Goal: Communication & Community: Answer question/provide support

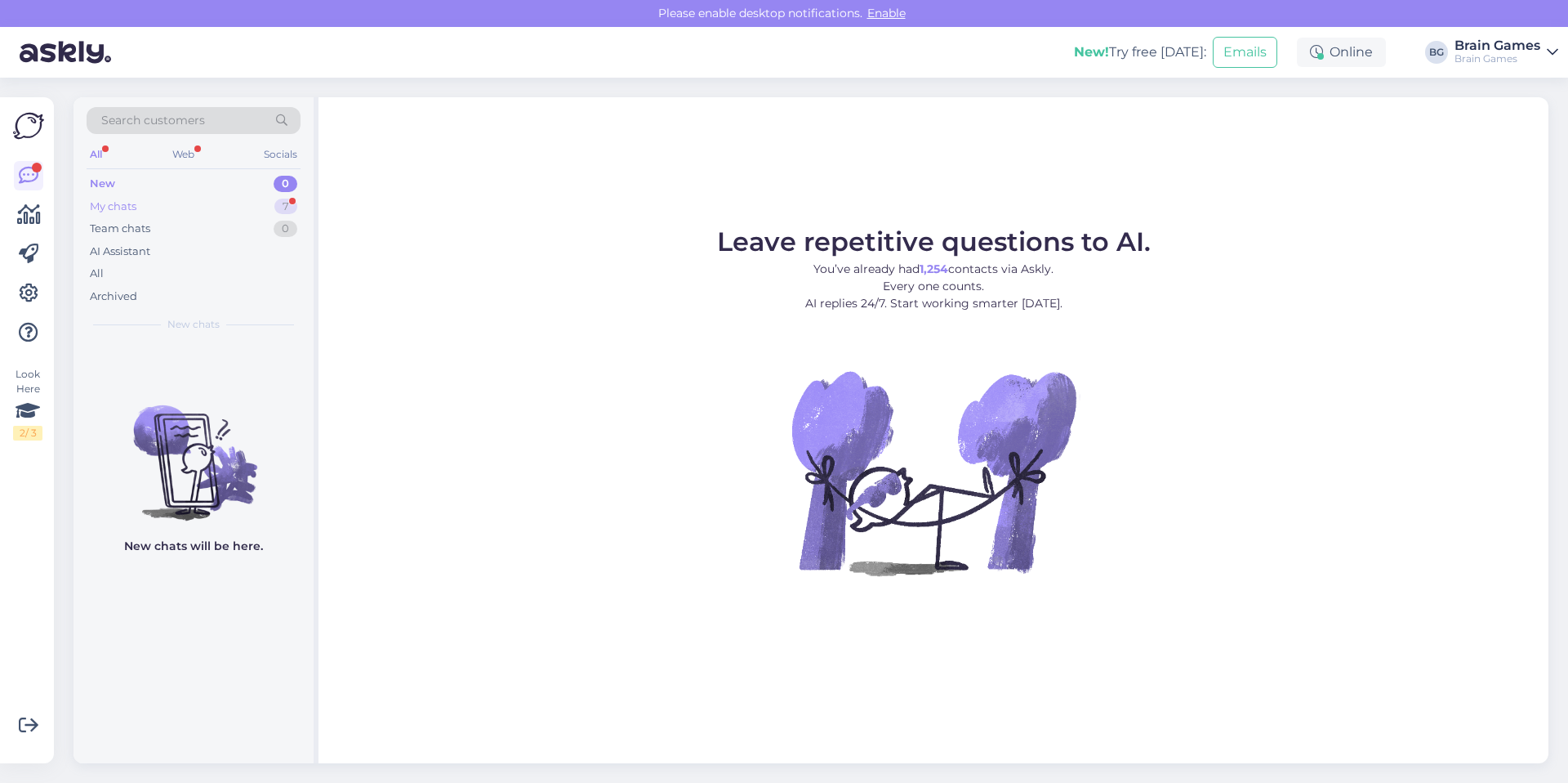
click at [243, 215] on div "My chats 7" at bounding box center [193, 207] width 214 height 23
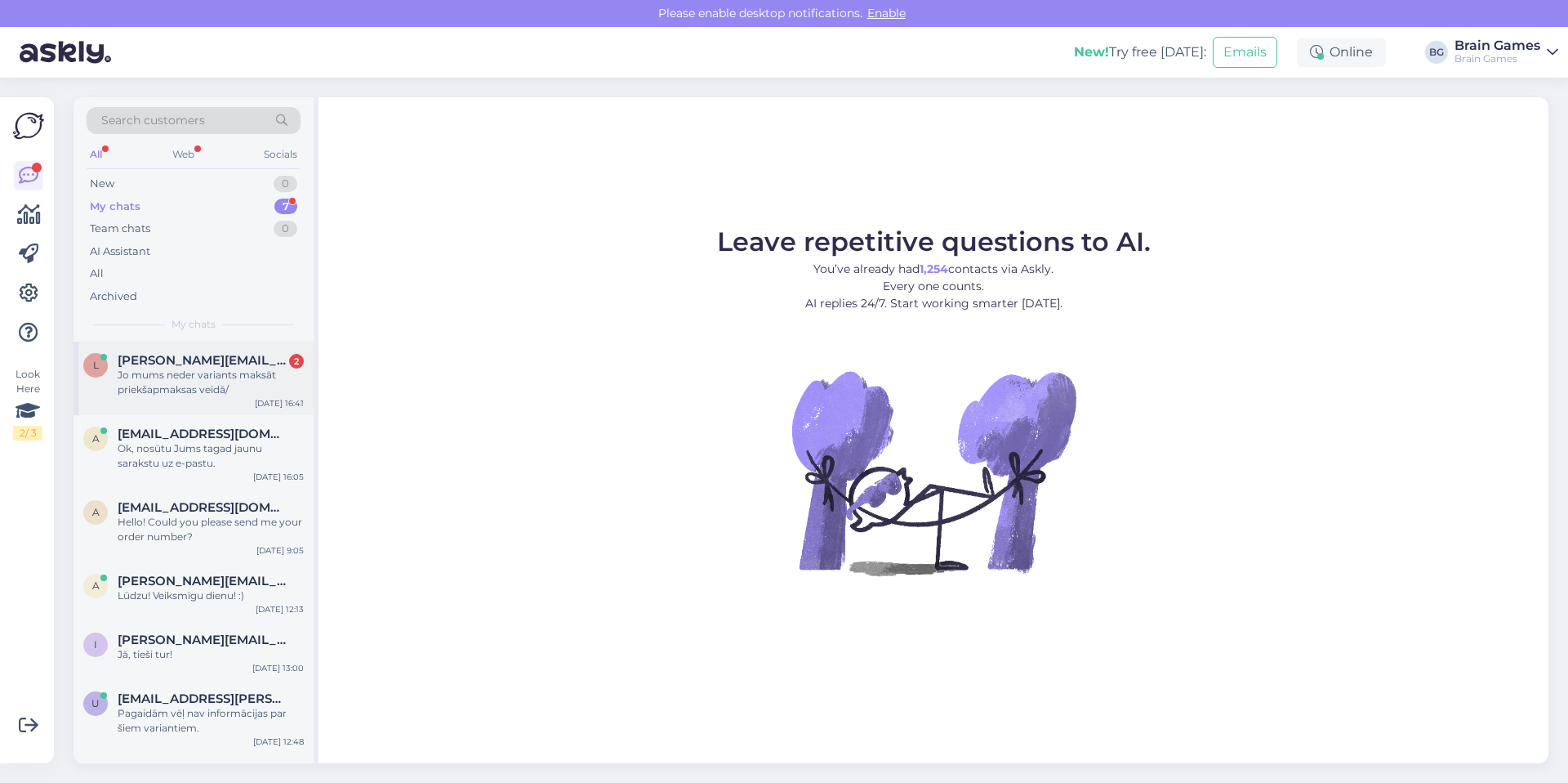
click at [227, 372] on div "Jo mums neder variants maksāt priekšapmaksas veidā/" at bounding box center [210, 382] width 186 height 30
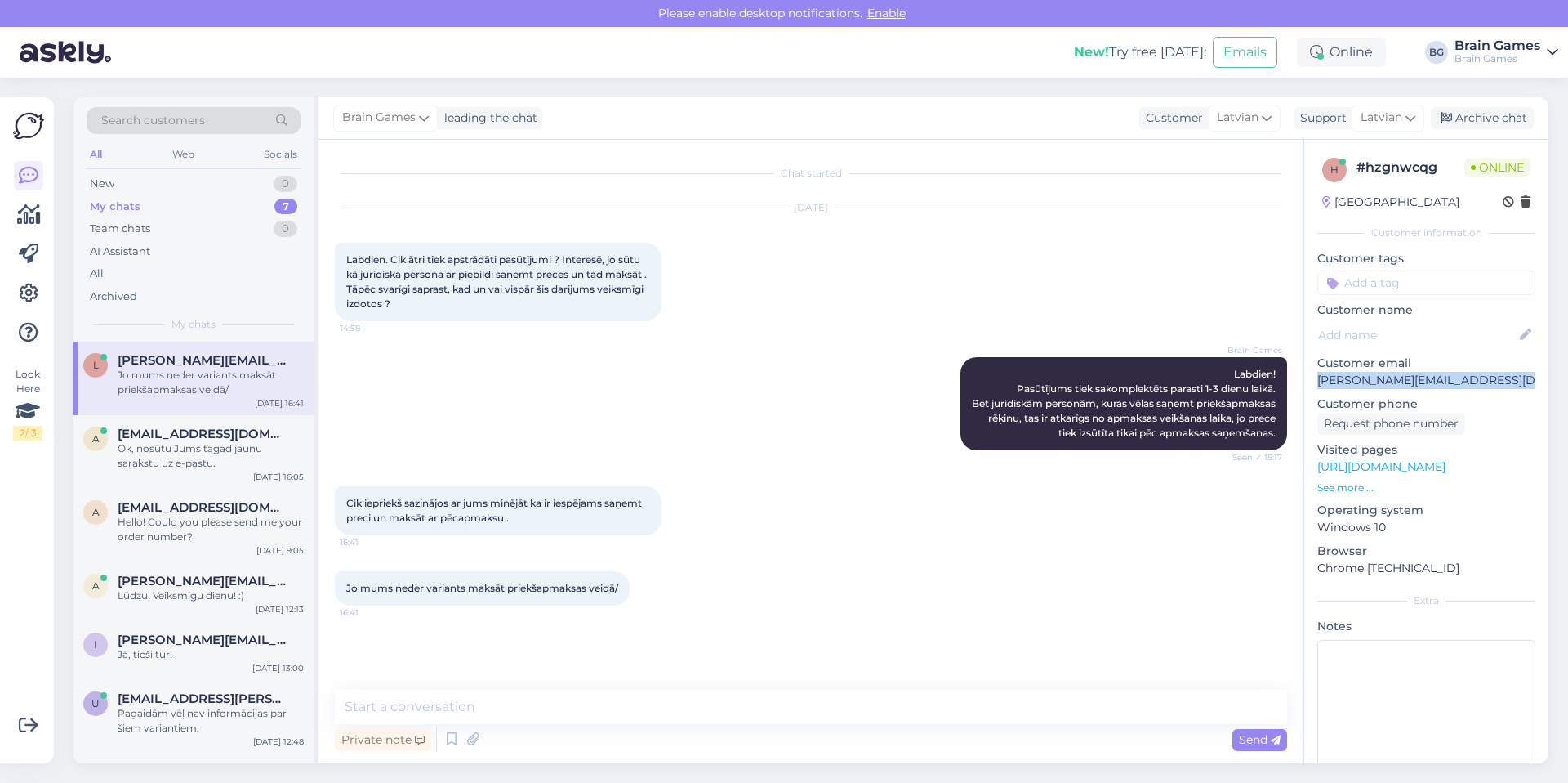
drag, startPoint x: 1508, startPoint y: 382, endPoint x: 1317, endPoint y: 383, distance: 191.0
click at [1317, 383] on p "[PERSON_NAME][EMAIL_ADDRESS][DOMAIN_NAME]" at bounding box center [1427, 380] width 218 height 17
copy p "[PERSON_NAME][EMAIL_ADDRESS][DOMAIN_NAME]"
click at [156, 125] on span "Search customers" at bounding box center [153, 120] width 104 height 17
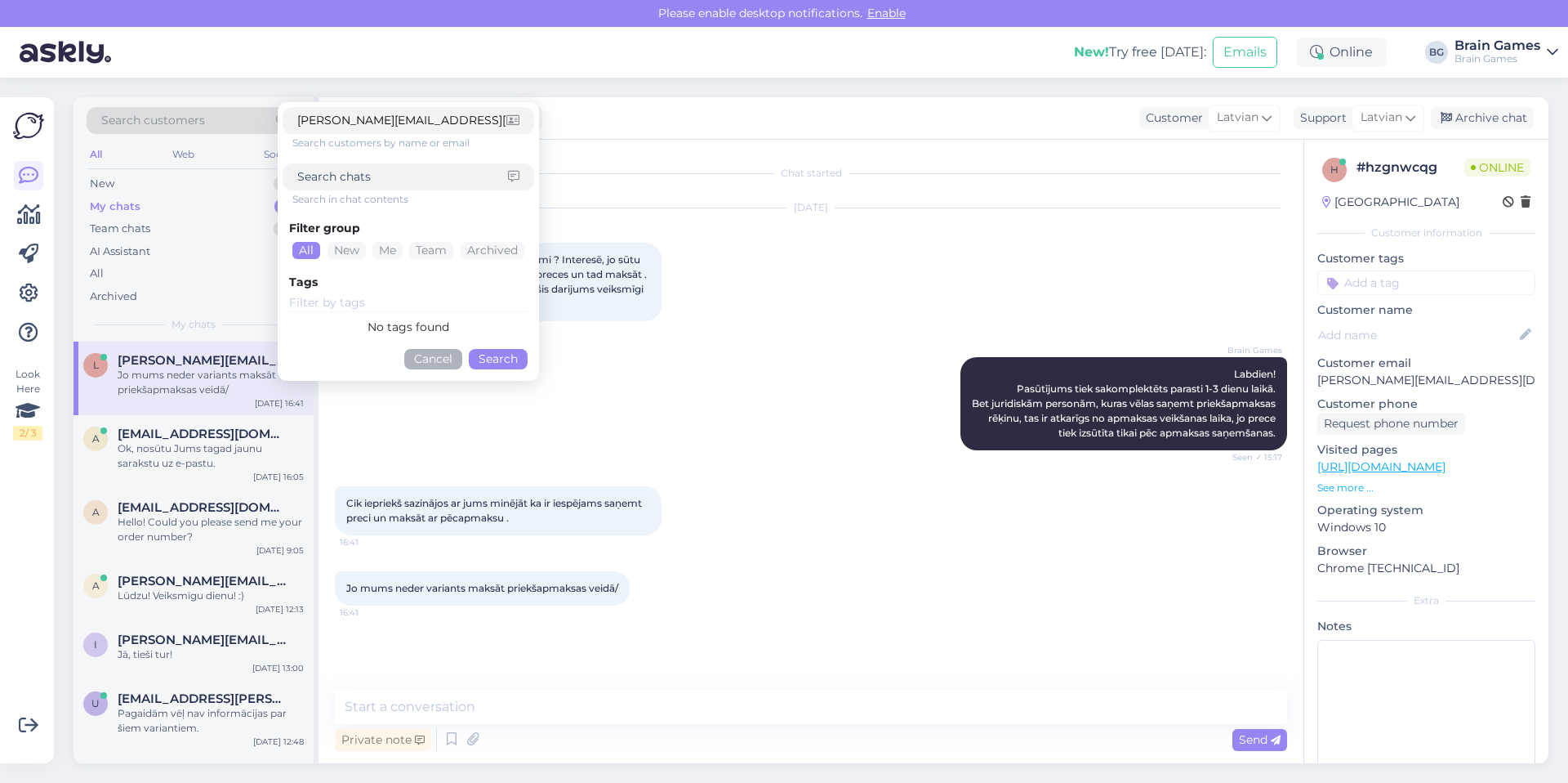
type input "[PERSON_NAME][EMAIL_ADDRESS][DOMAIN_NAME]"
click at [495, 366] on button "Search" at bounding box center [499, 358] width 59 height 21
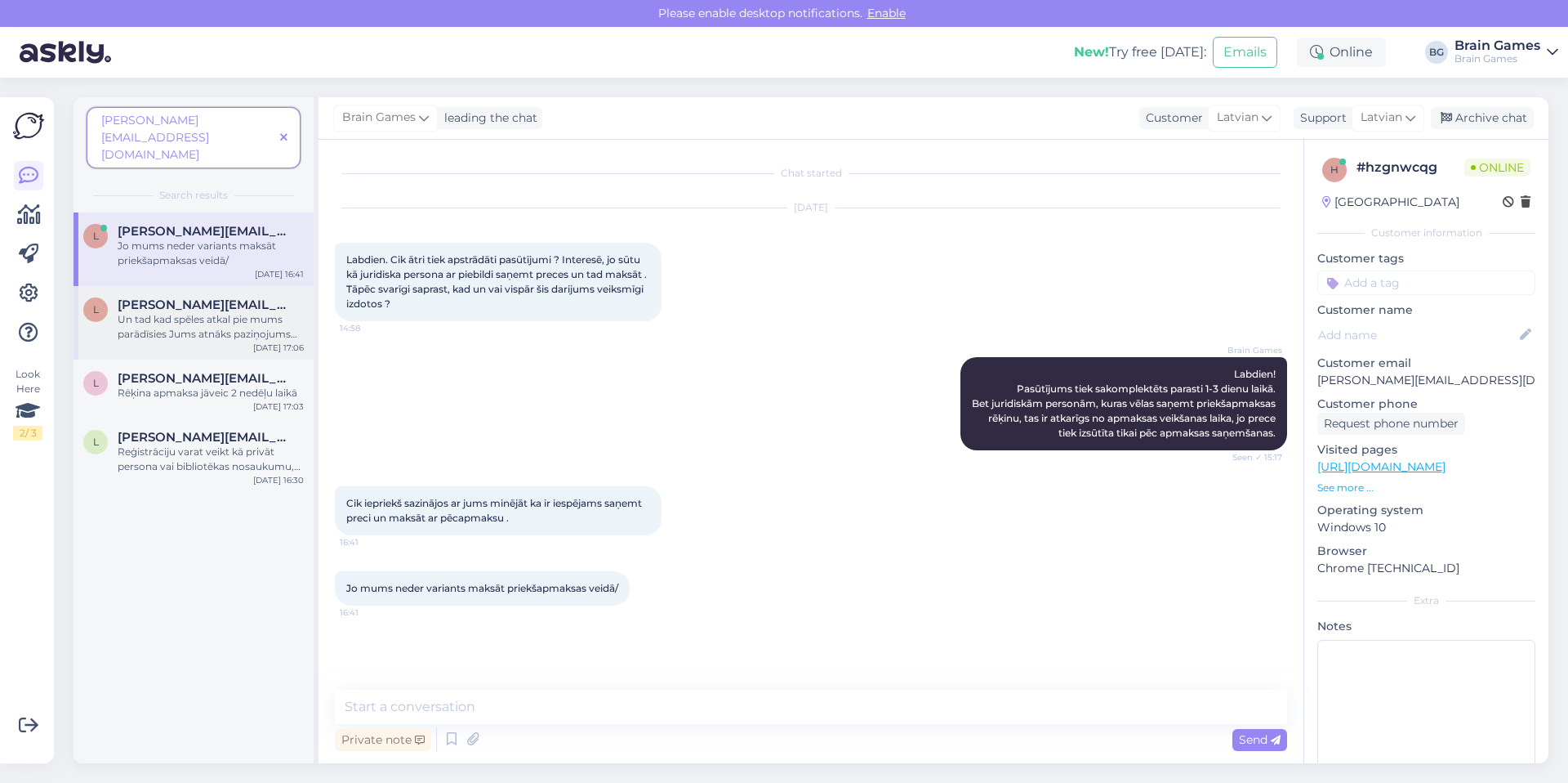
click at [227, 312] on div "Un tad kad spēles atkal pie mums parādīsies Jums atnāks paziņojums uz e-pastu." at bounding box center [210, 326] width 186 height 30
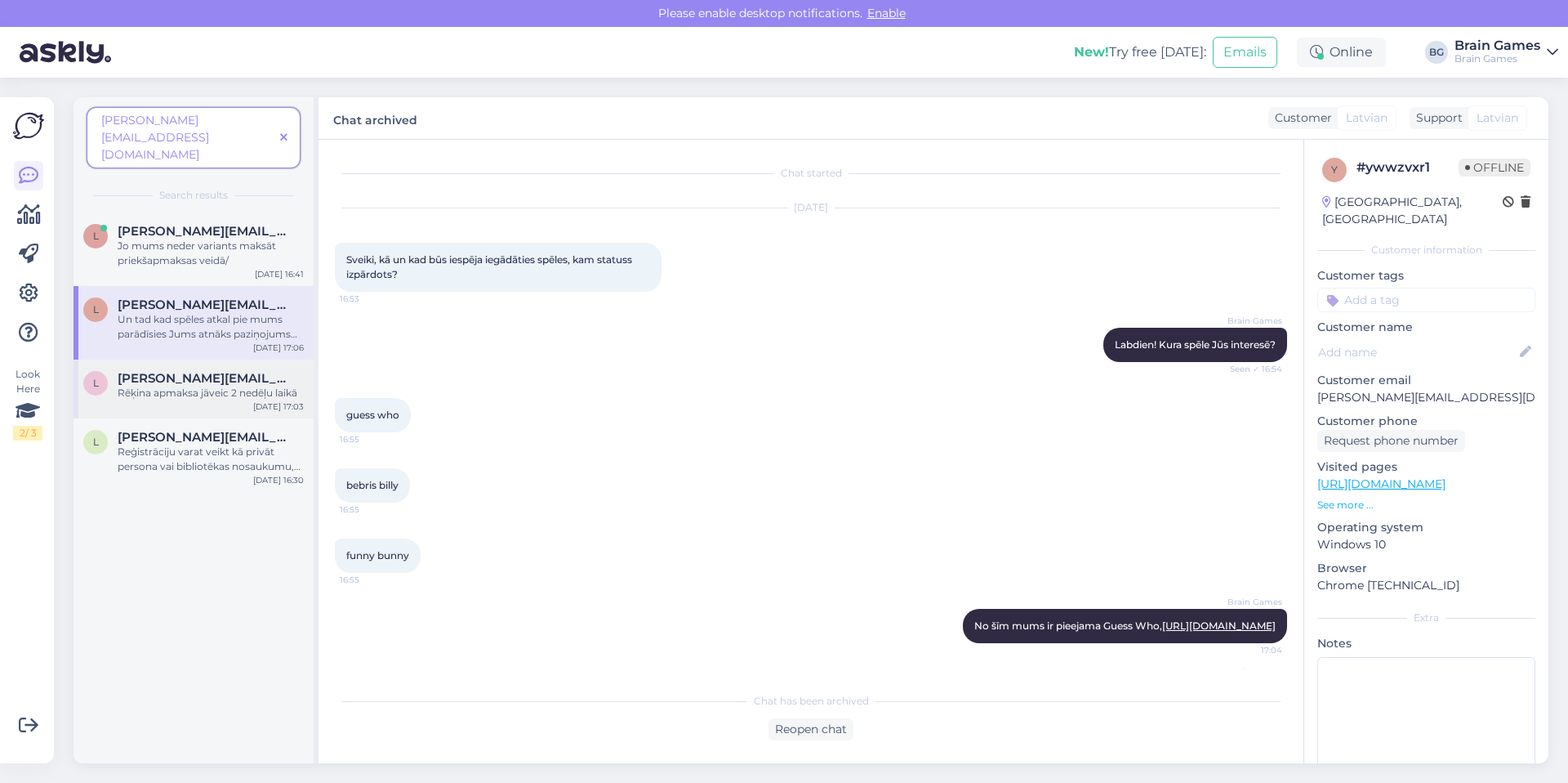
click at [219, 386] on div "Rēķina apmaksa jāveic 2 nedēļu laikā" at bounding box center [210, 393] width 186 height 14
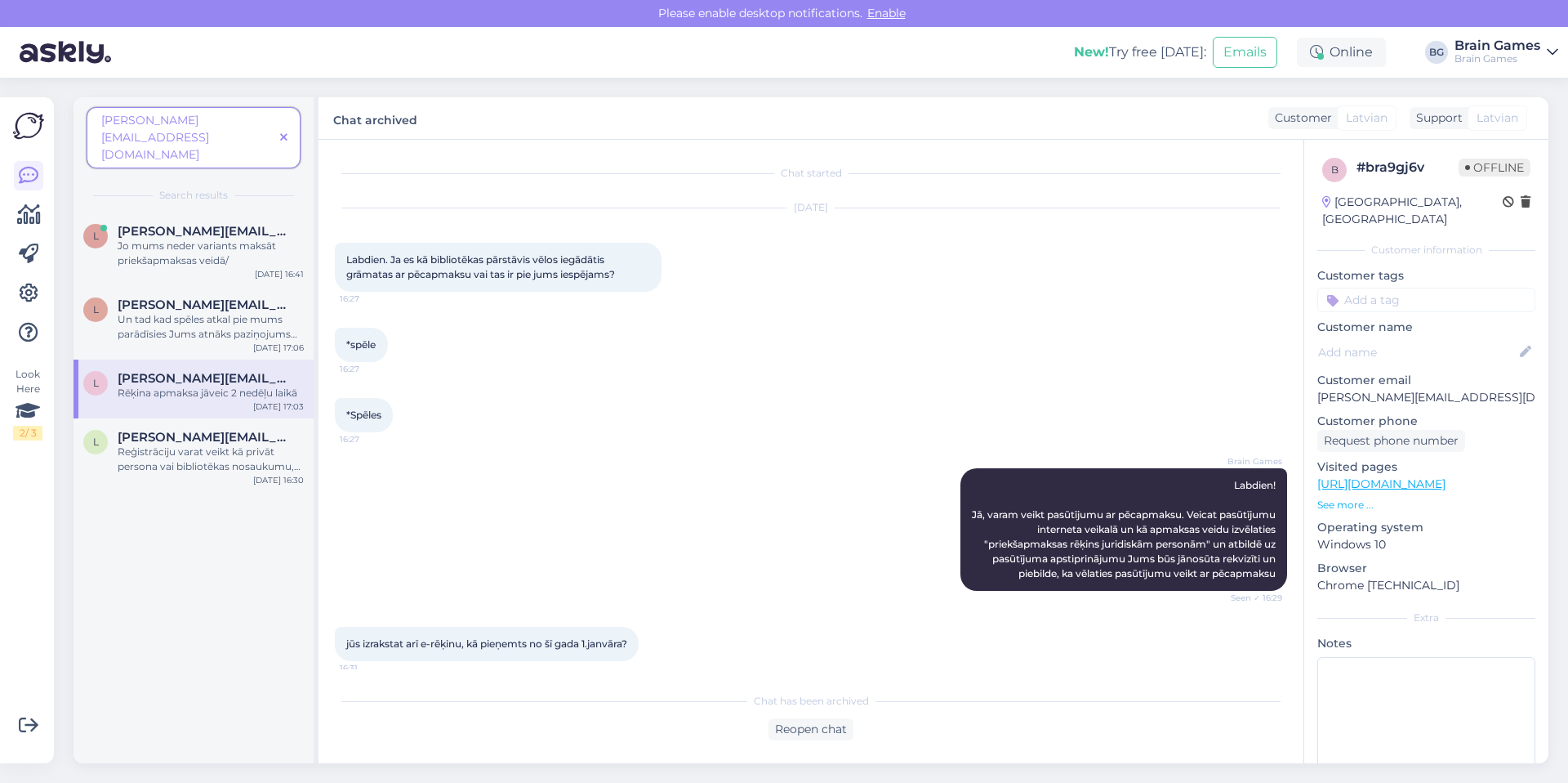
scroll to position [305, 0]
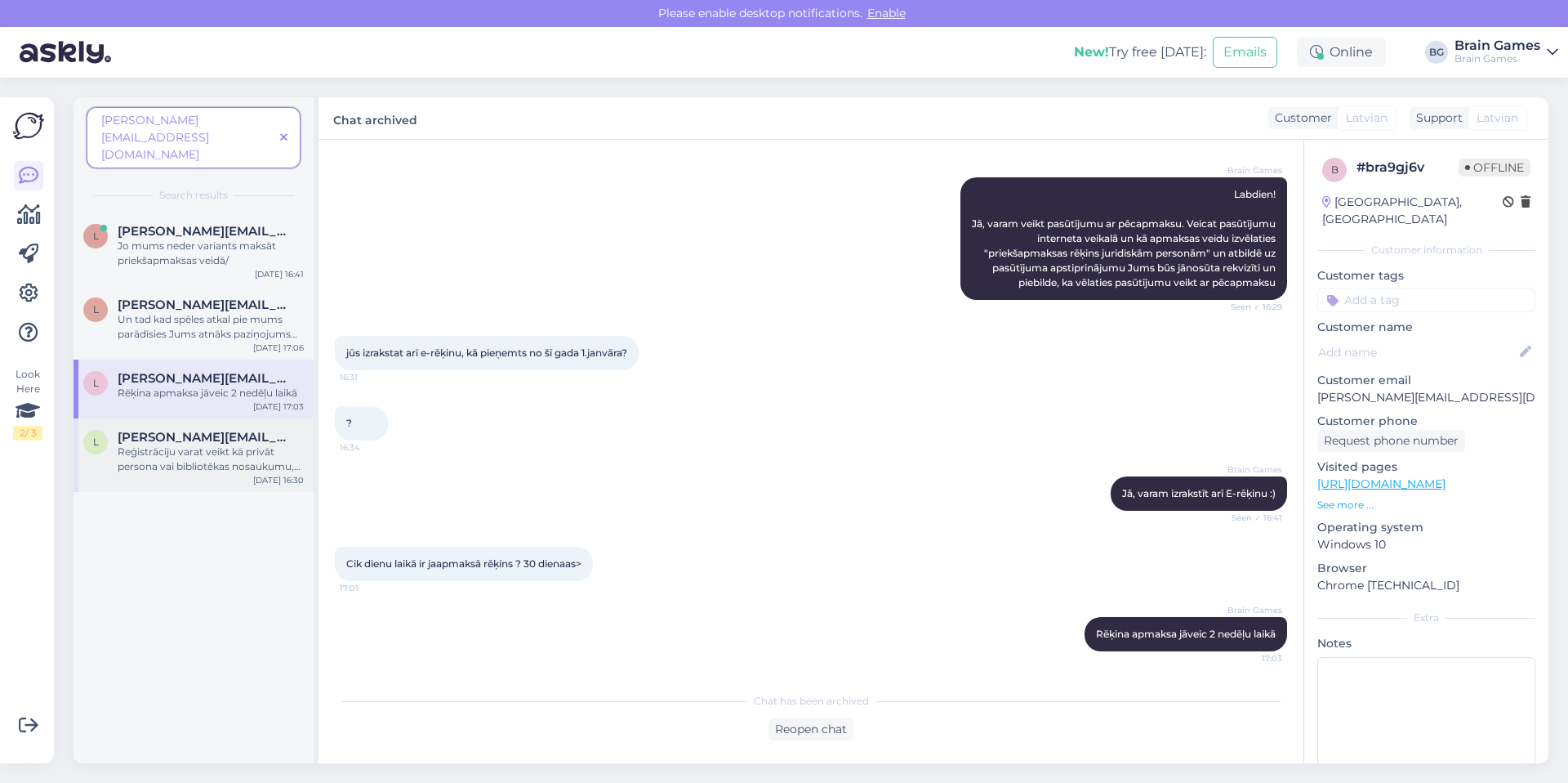
click at [207, 444] on div "Reģistrāciju varat veikt kā privāt persona vai bibliotēkas nosaukumu, ēpastā va…" at bounding box center [210, 459] width 186 height 30
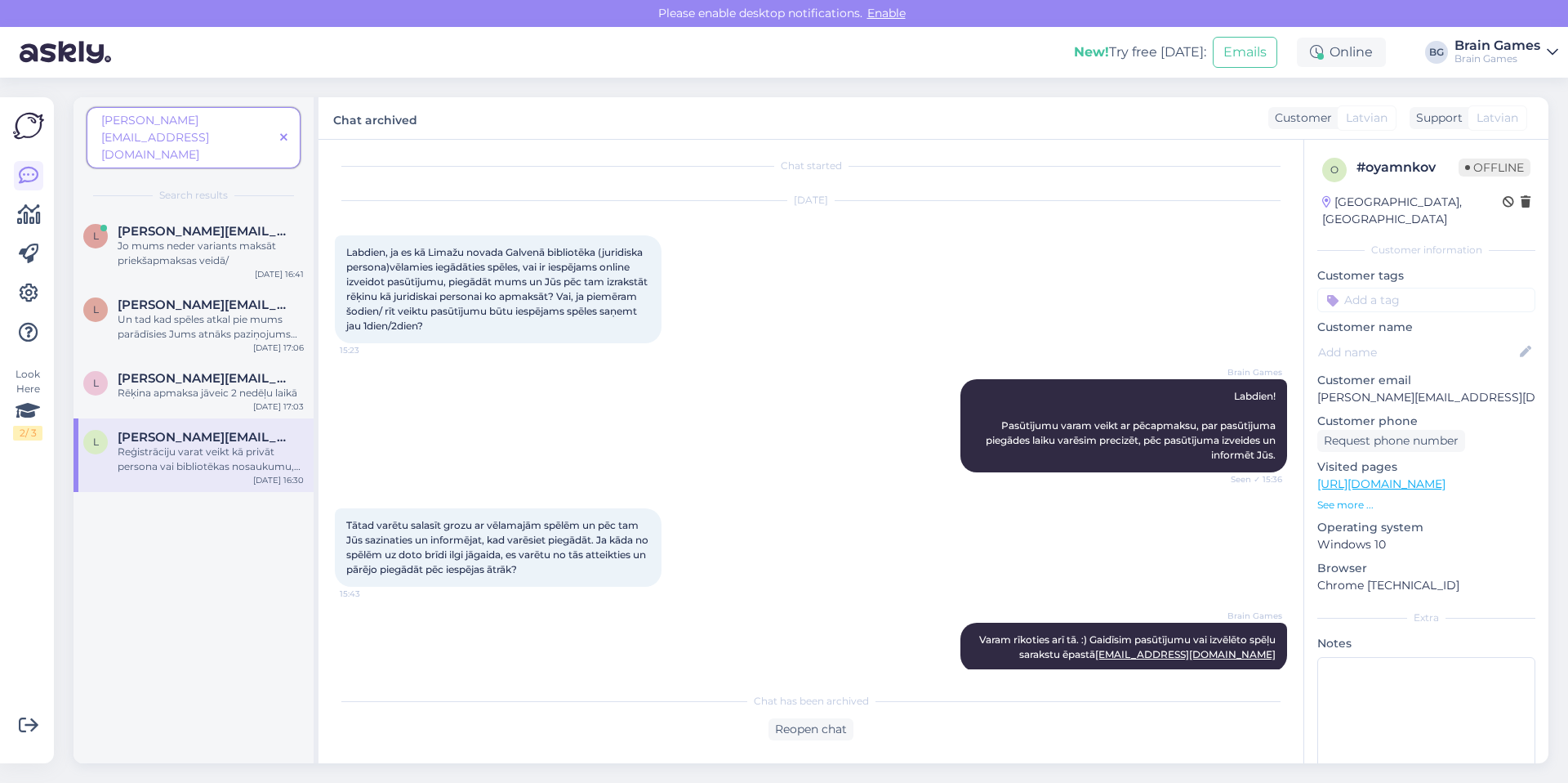
scroll to position [0, 0]
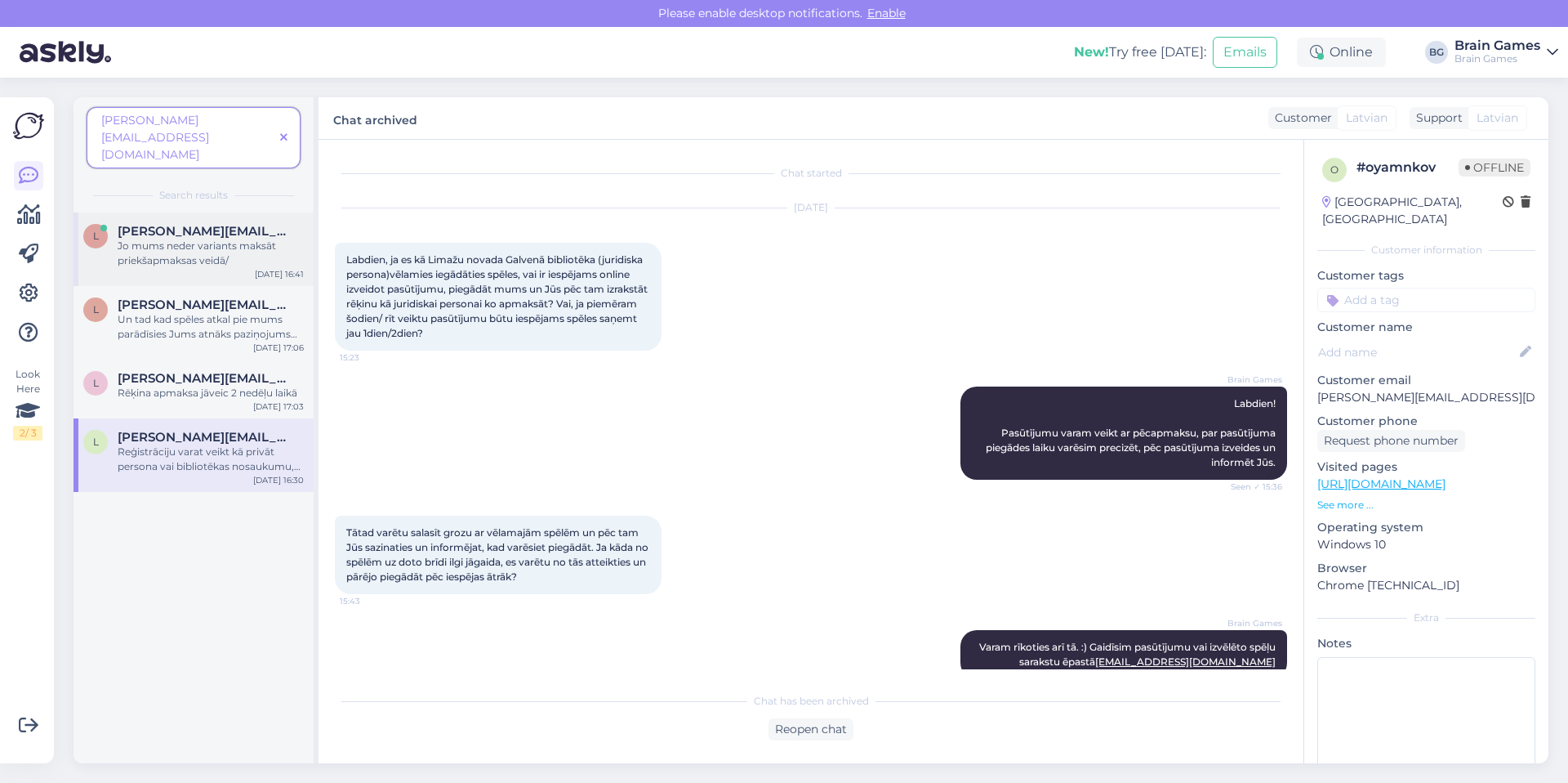
click at [255, 238] on div "Jo mums neder variants maksāt priekšapmaksas veidā/" at bounding box center [210, 253] width 186 height 30
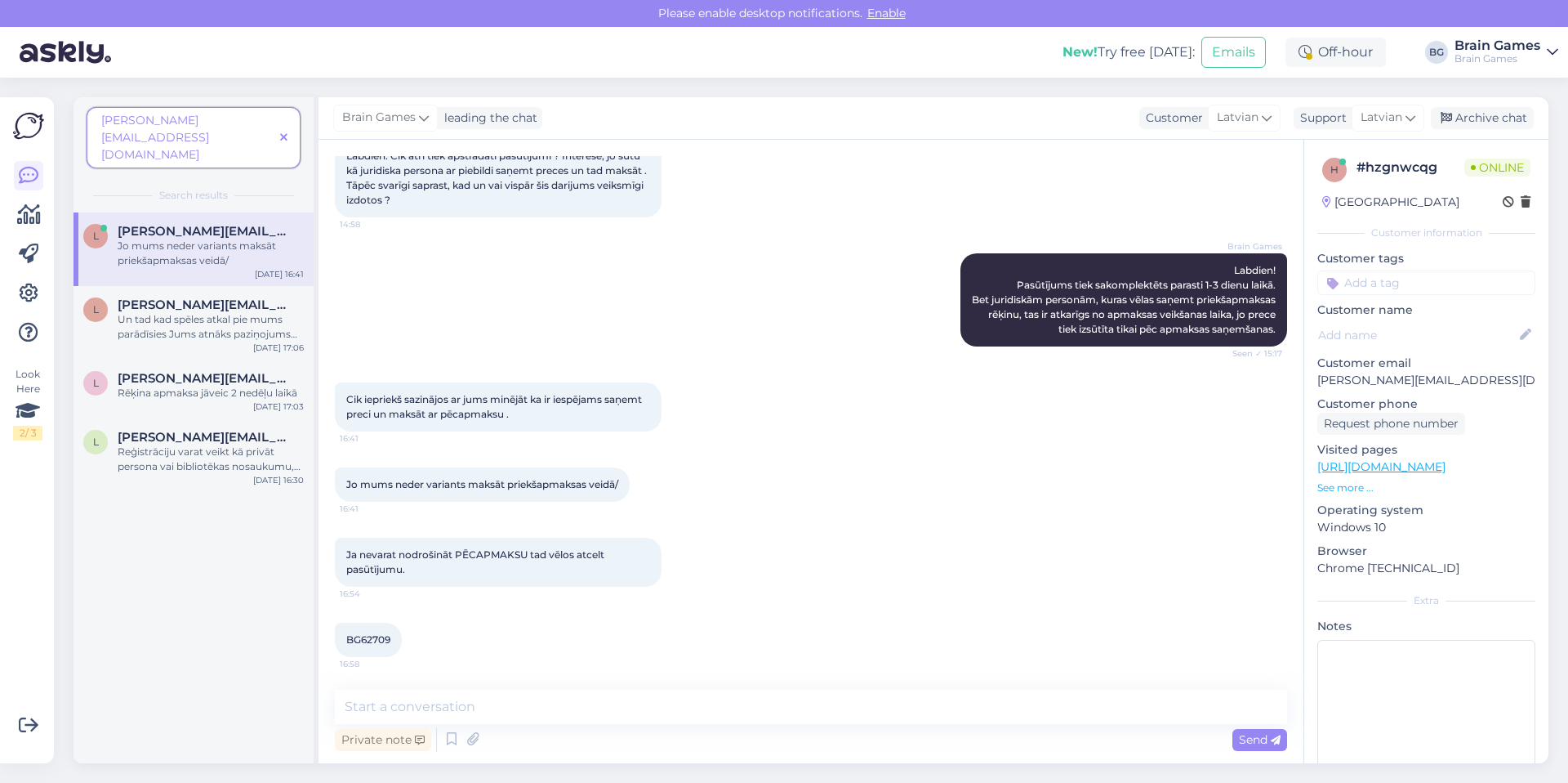
scroll to position [118, 0]
click at [706, 704] on textarea at bounding box center [811, 707] width 953 height 34
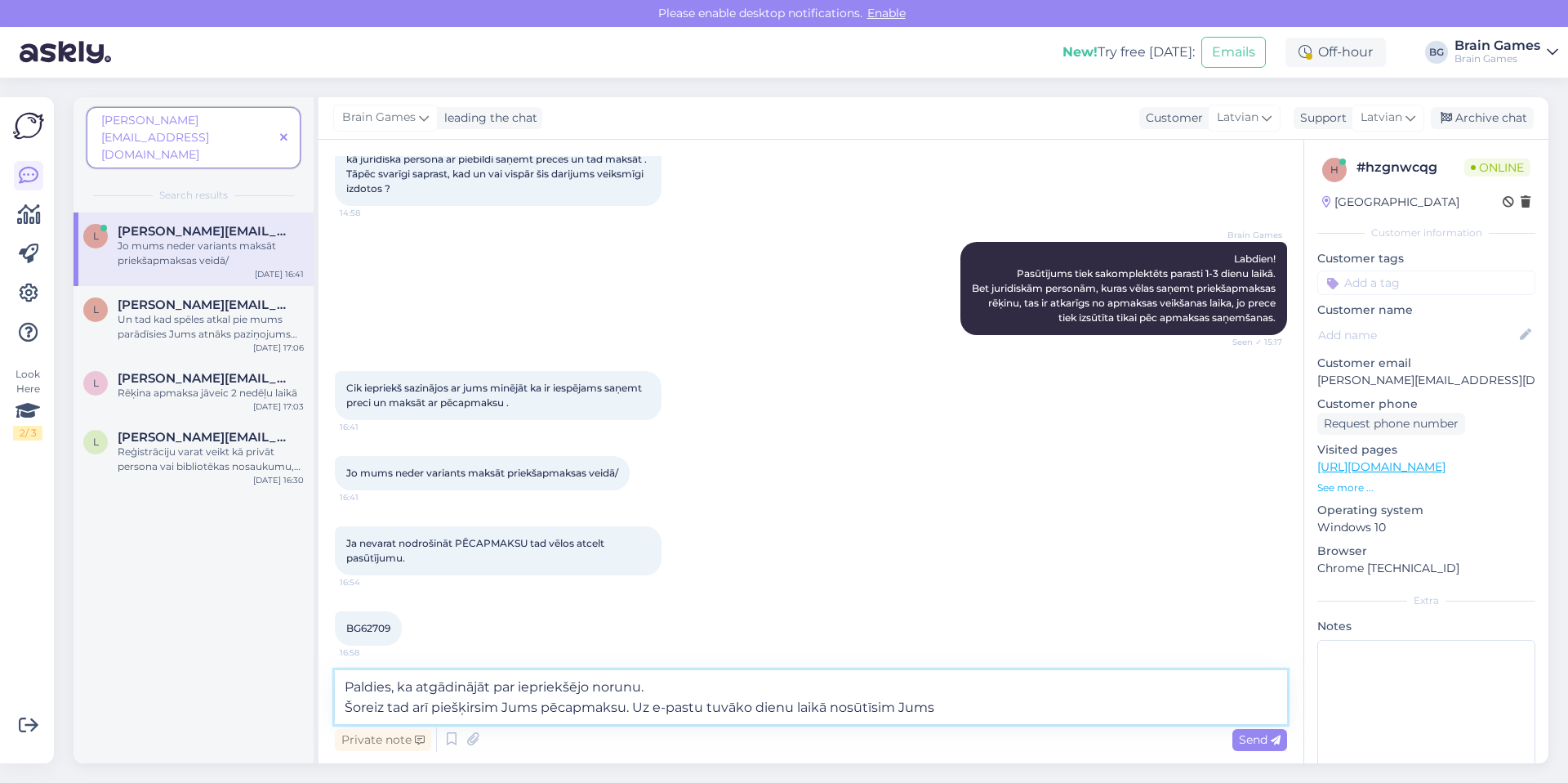
scroll to position [138, 0]
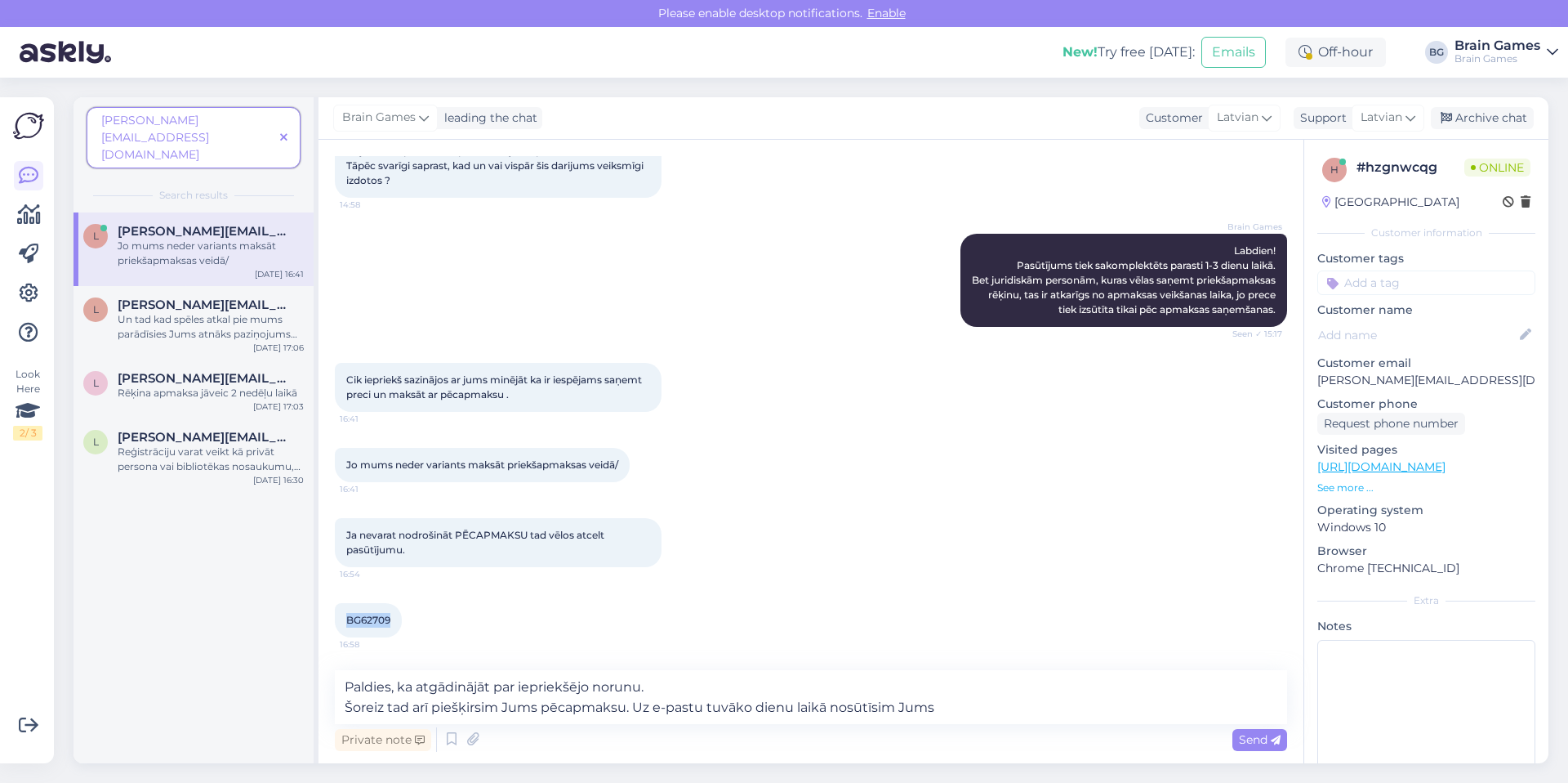
drag, startPoint x: 347, startPoint y: 620, endPoint x: 395, endPoint y: 623, distance: 48.1
click at [395, 623] on div "BG62709 16:58" at bounding box center [368, 620] width 67 height 34
copy span "BG62709"
click at [981, 708] on textarea "Paldies, ka atgādinājāt par iepriekšējo norunu. Šoreiz tad arī piešķirsim Jums …" at bounding box center [811, 697] width 953 height 54
type textarea "Paldies, ka atgādinājāt par iepriekšējo norunu. Šoreiz tad arī piešķirsim Jums …"
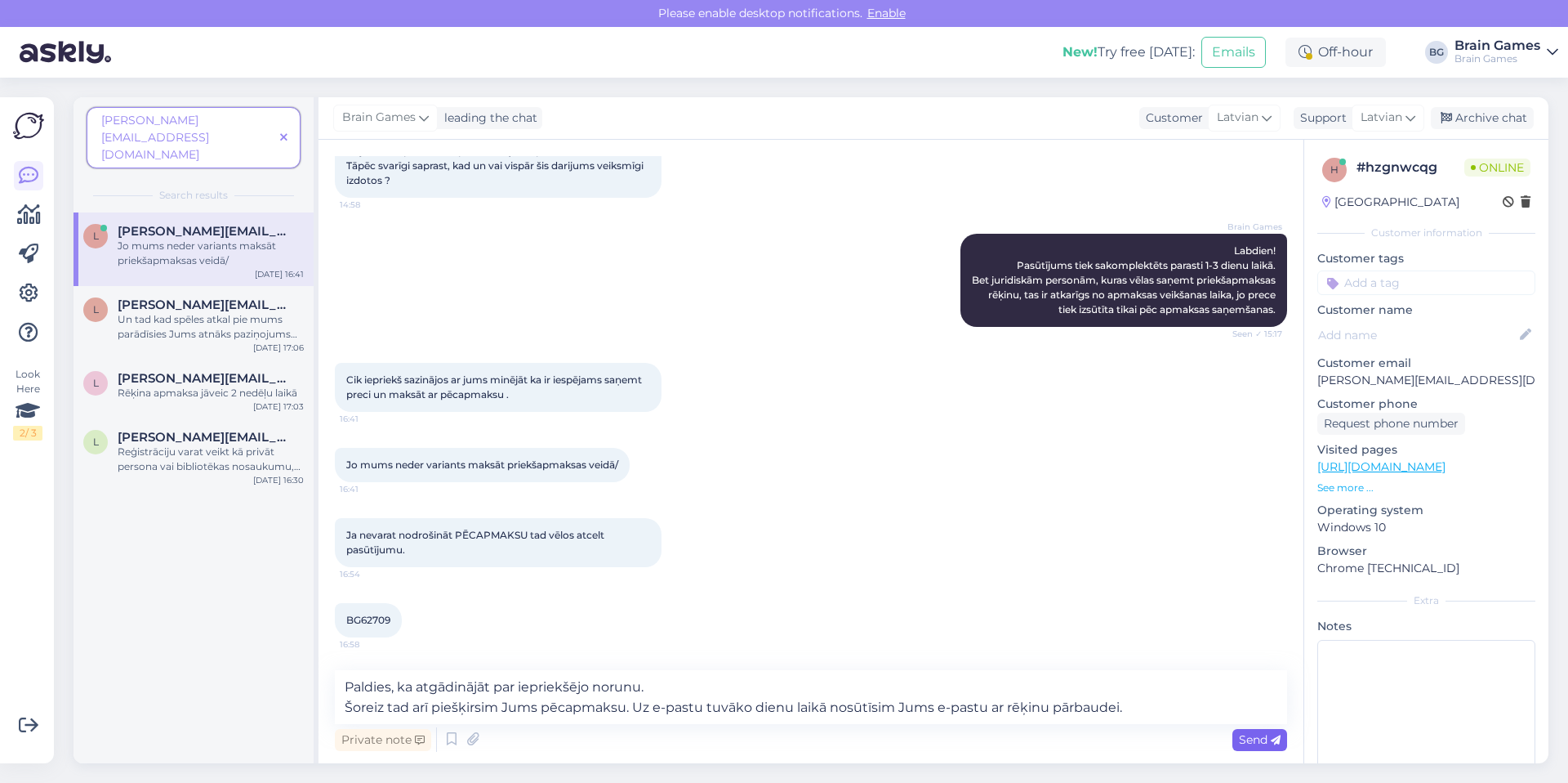
click at [1259, 740] on span "Send" at bounding box center [1260, 739] width 42 height 14
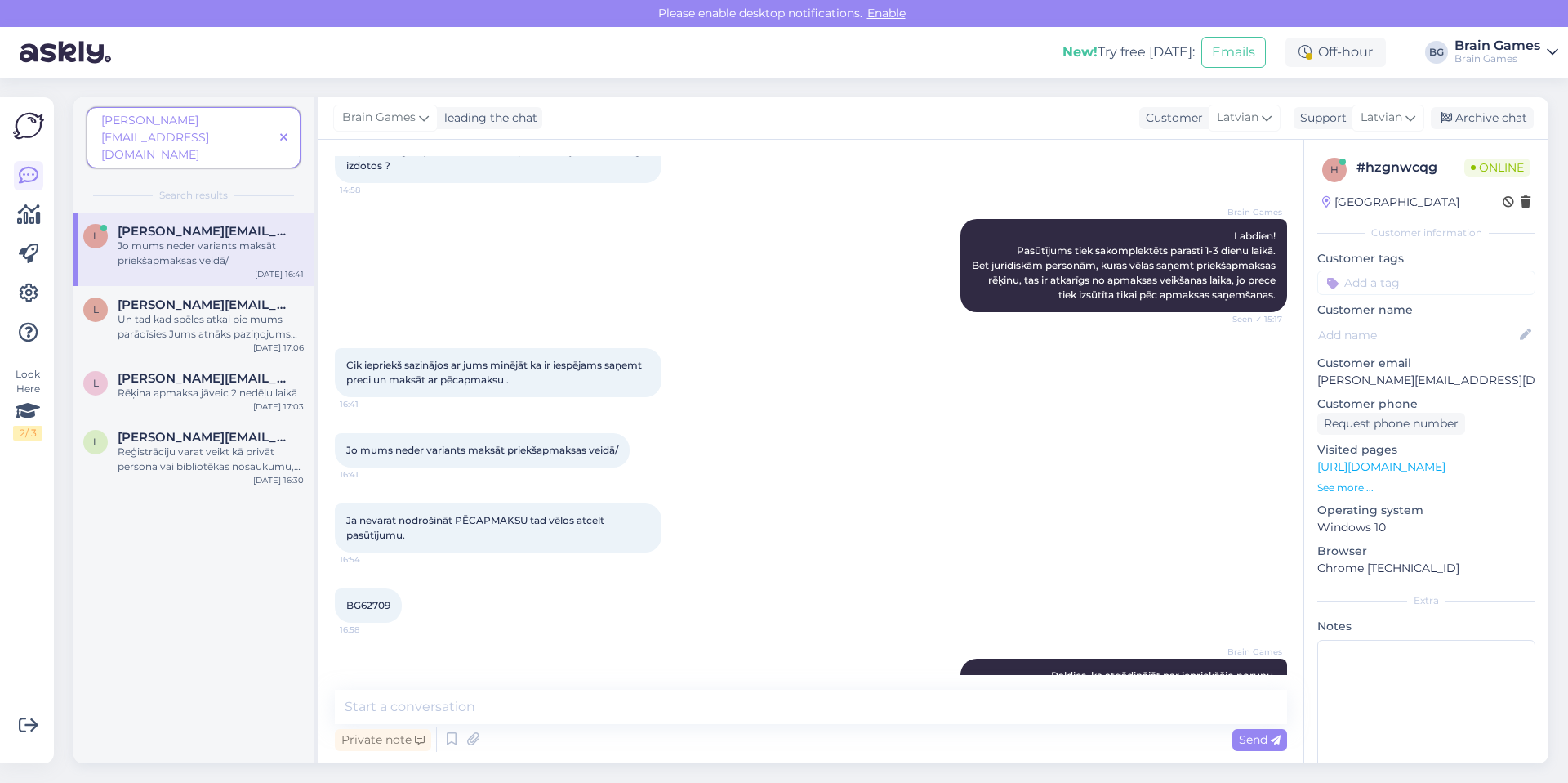
scroll to position [233, 0]
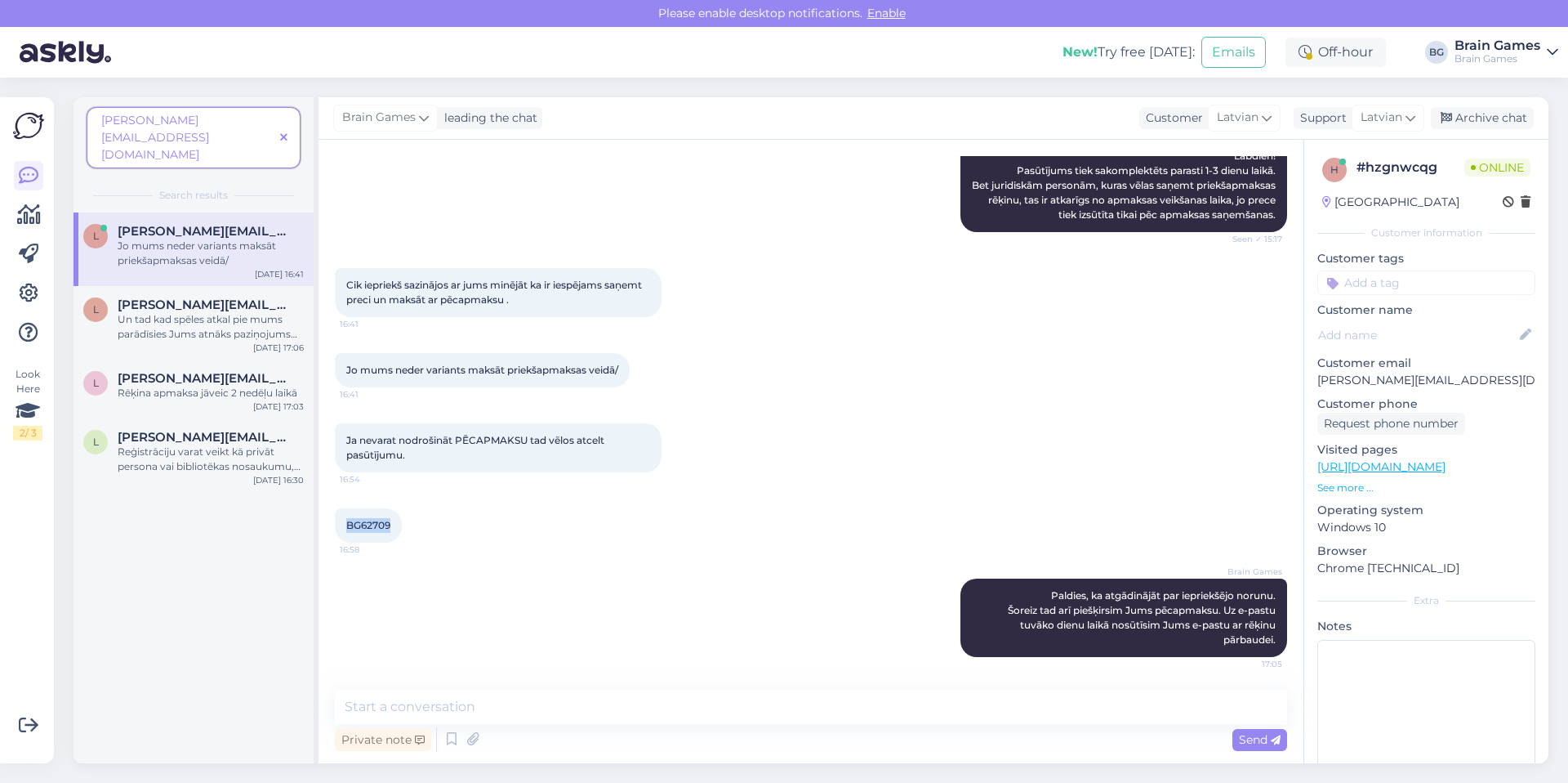
drag, startPoint x: 348, startPoint y: 529, endPoint x: 394, endPoint y: 531, distance: 46.0
click at [394, 531] on div "BG62709 16:58" at bounding box center [368, 525] width 67 height 34
copy span "BG62709"
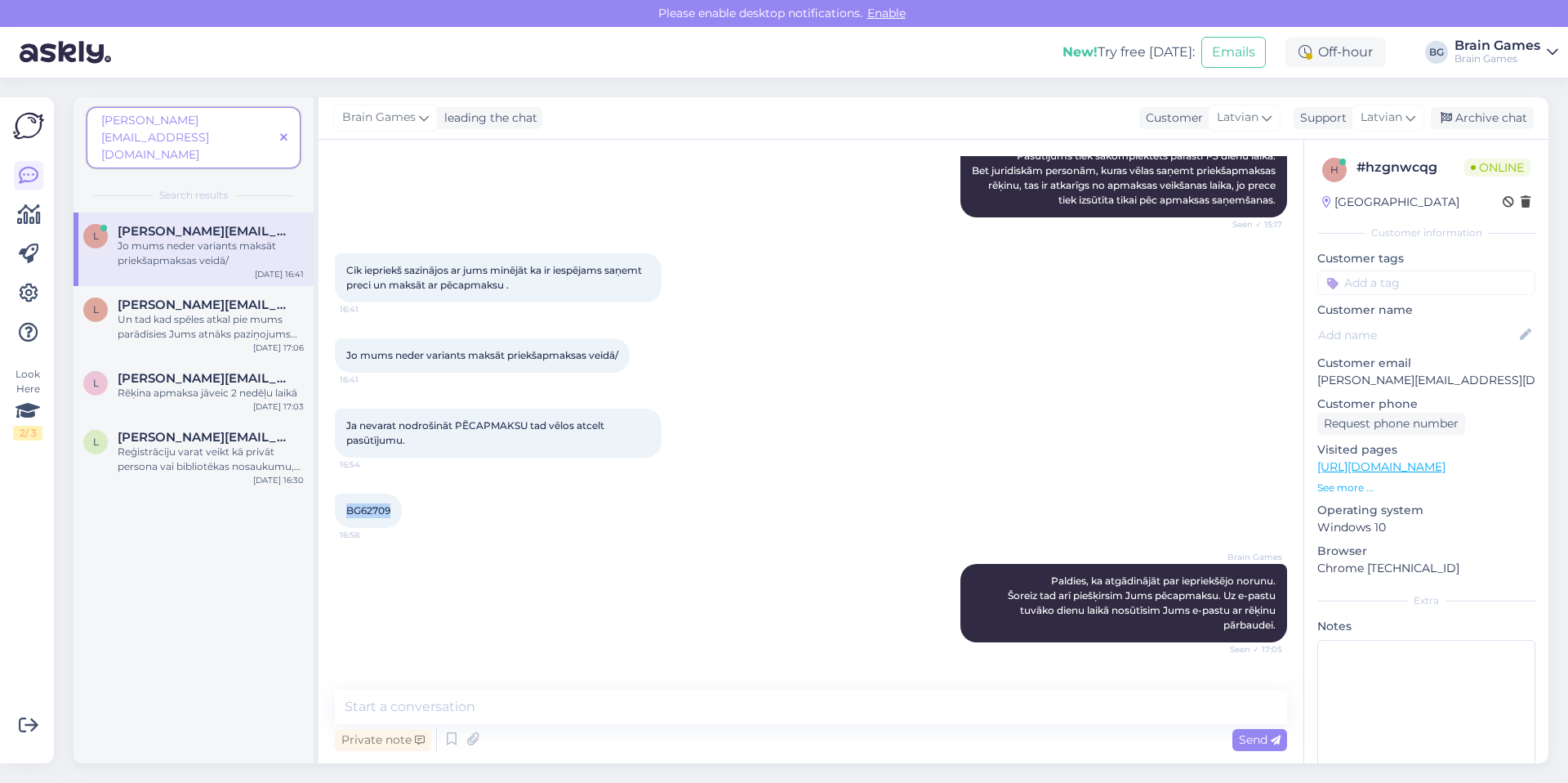
scroll to position [303, 0]
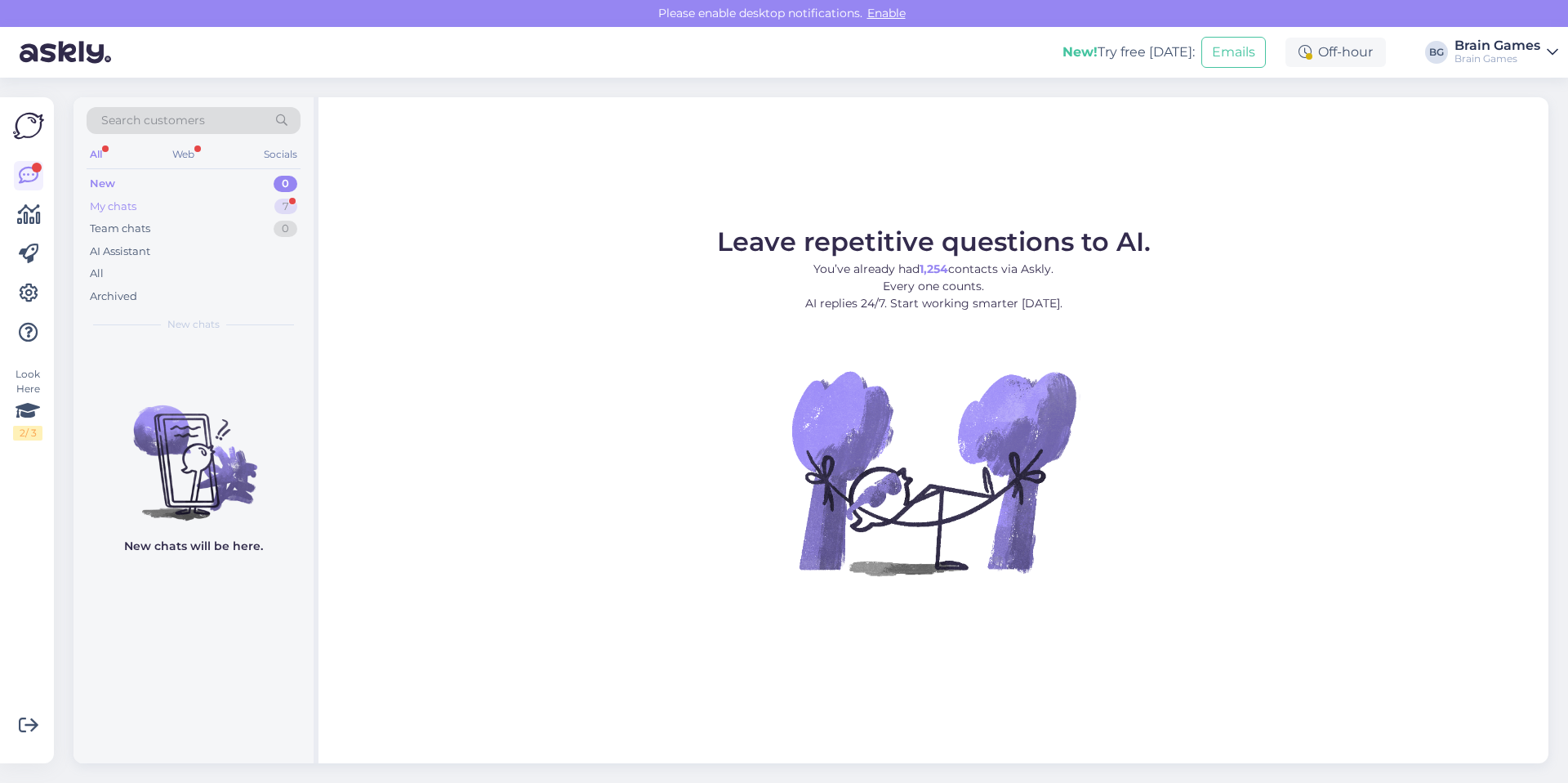
click at [231, 210] on div "My chats 7" at bounding box center [193, 207] width 214 height 23
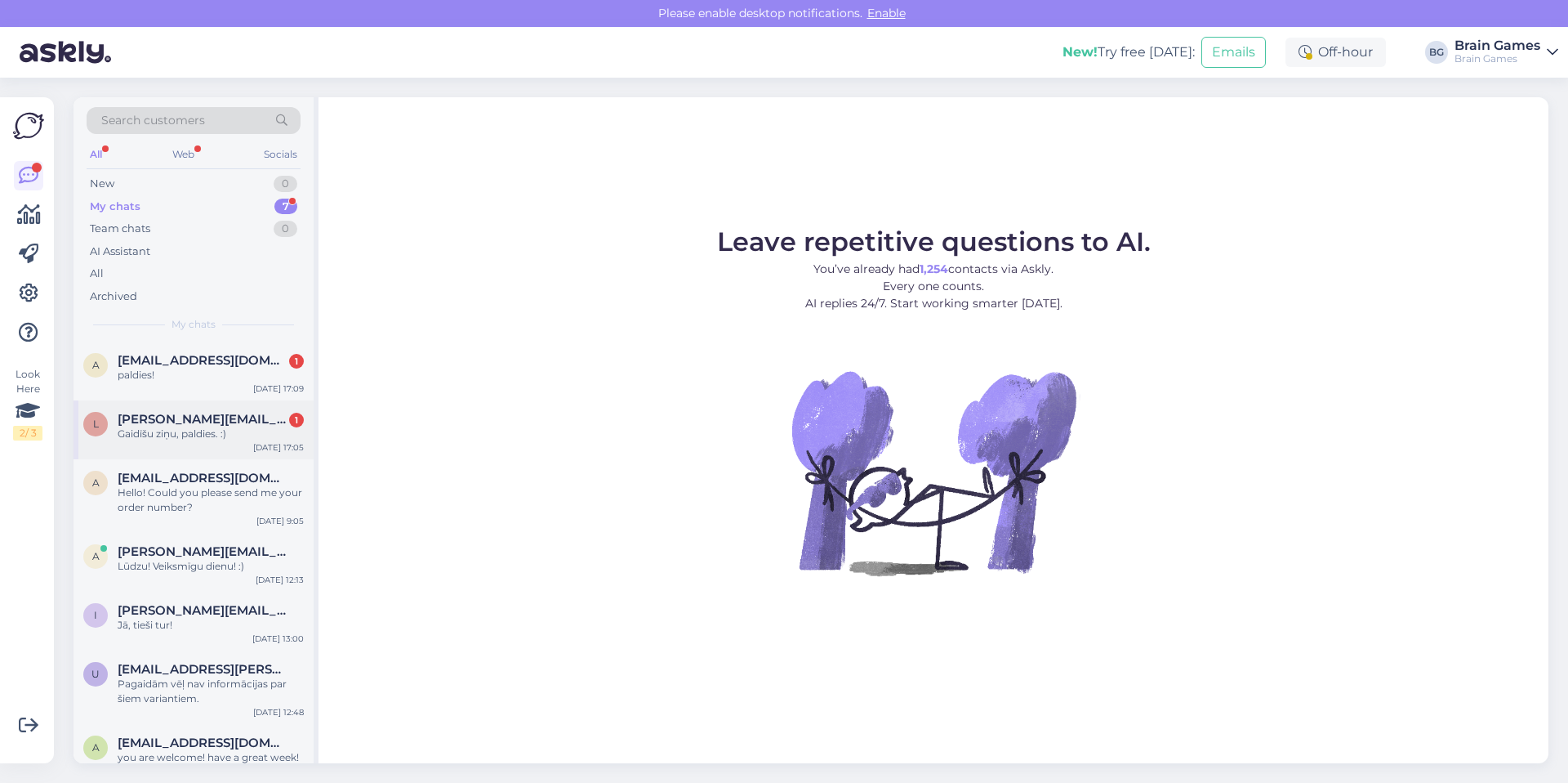
click at [227, 435] on div "Gaidīšu ziņu, paldies. :)" at bounding box center [210, 434] width 186 height 14
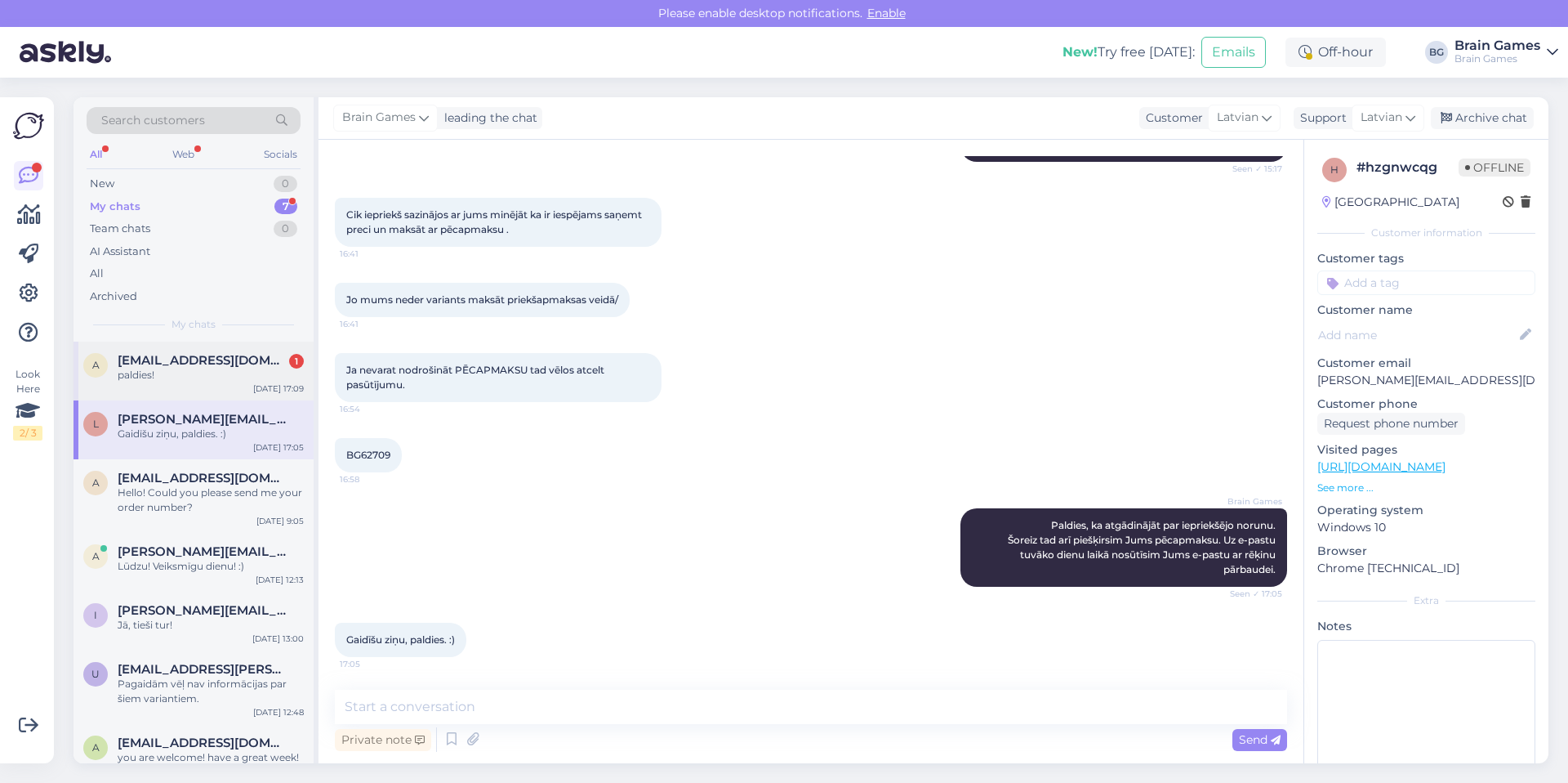
click at [227, 383] on div "a [EMAIL_ADDRESS][DOMAIN_NAME] 1 paldies! [DATE] 17:09" at bounding box center [193, 371] width 240 height 59
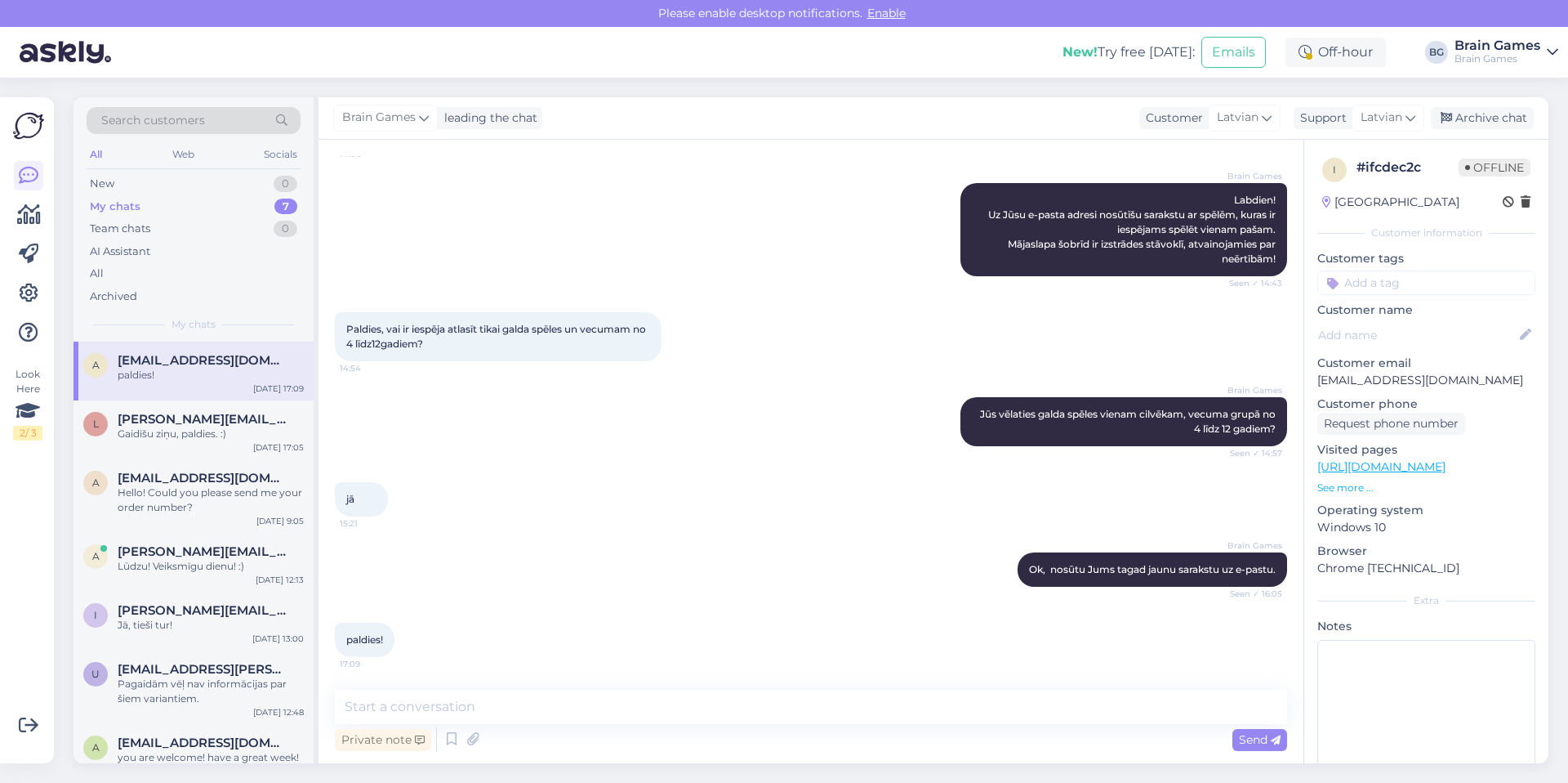
scroll to position [144, 0]
